Goal: Check status: Check status

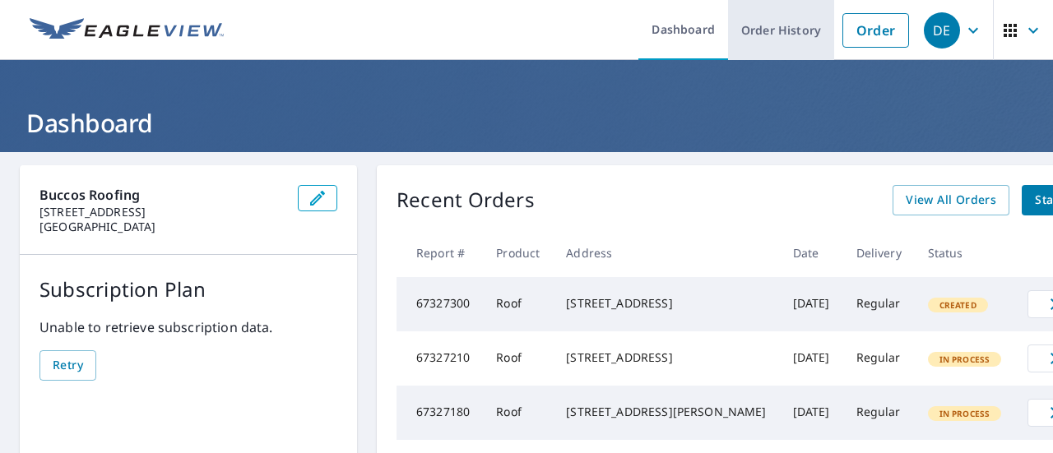
click at [794, 30] on link "Order History" at bounding box center [781, 30] width 106 height 60
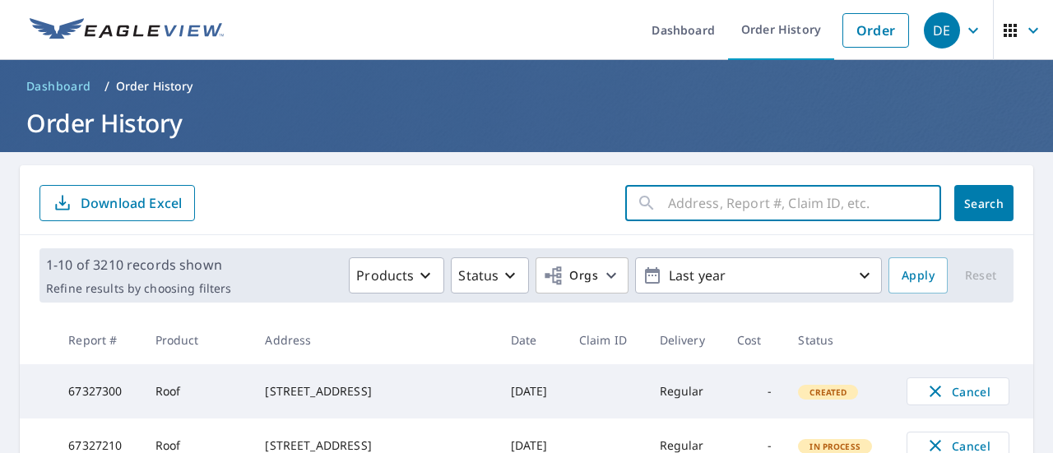
click at [743, 195] on input "text" at bounding box center [804, 203] width 273 height 46
type input "902"
click button "Search" at bounding box center [983, 203] width 59 height 36
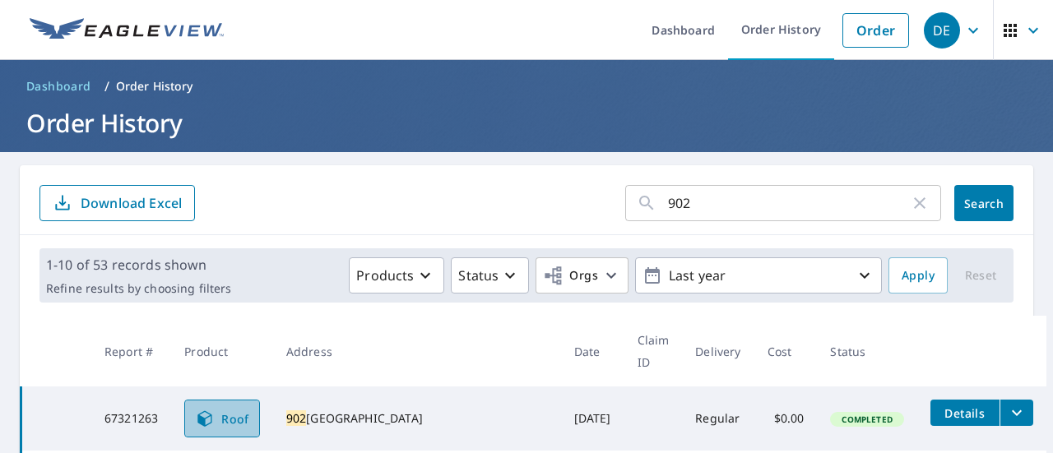
click at [249, 409] on span "Roof" at bounding box center [222, 419] width 54 height 20
